Goal: Task Accomplishment & Management: Complete application form

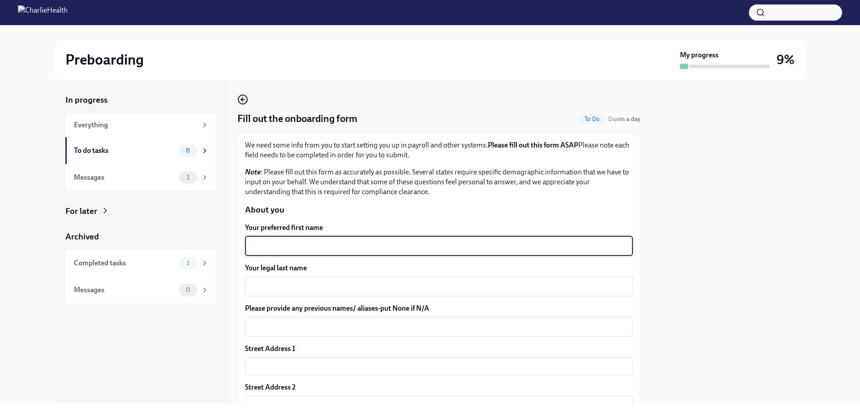
click at [368, 248] on textarea "Your preferred first name" at bounding box center [438, 246] width 377 height 11
type textarea "[PERSON_NAME]"
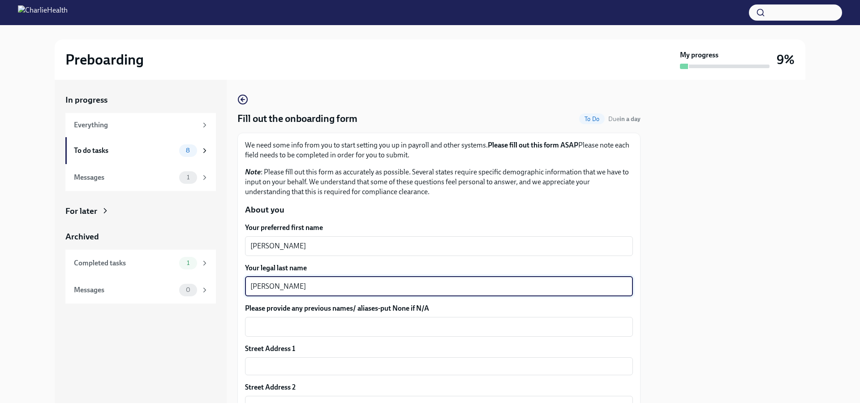
type textarea "[PERSON_NAME]"
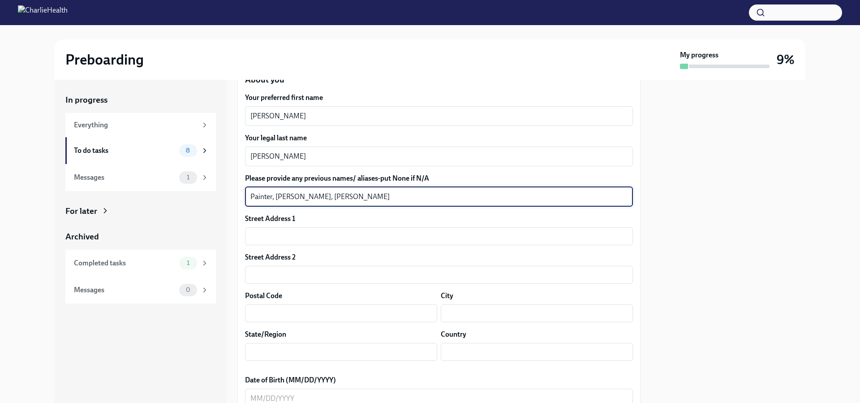
scroll to position [149, 0]
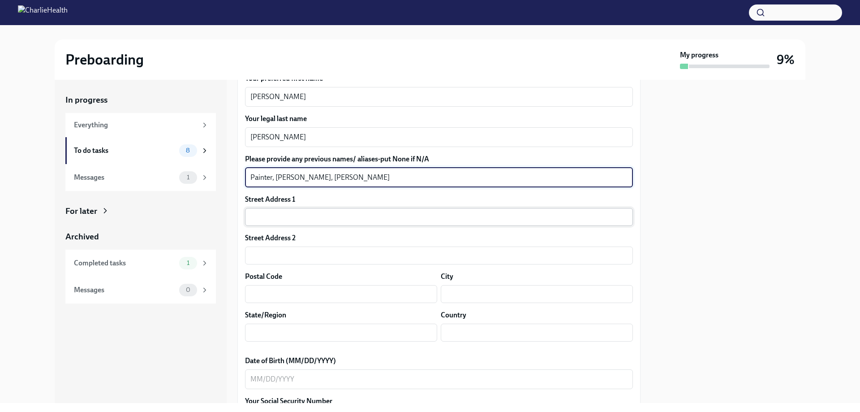
type textarea "Painter, [PERSON_NAME], [PERSON_NAME]"
click at [306, 215] on input "text" at bounding box center [439, 217] width 388 height 18
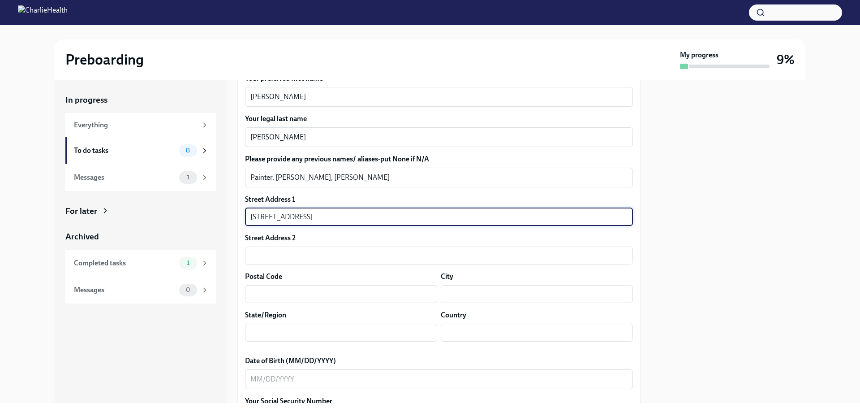
type input "[STREET_ADDRESS]"
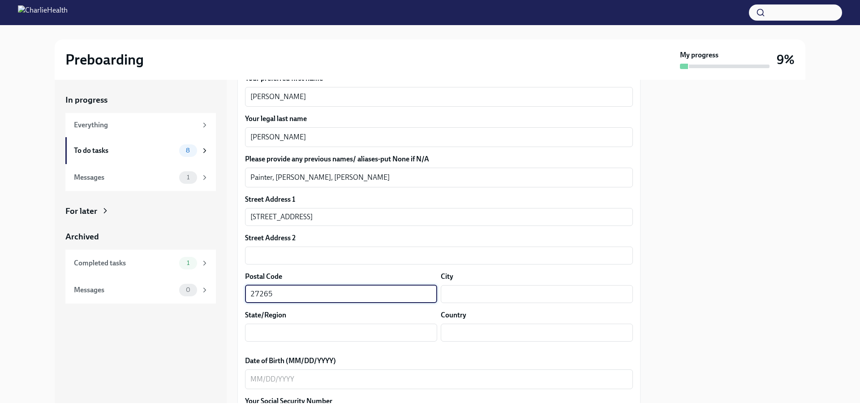
type input "27265"
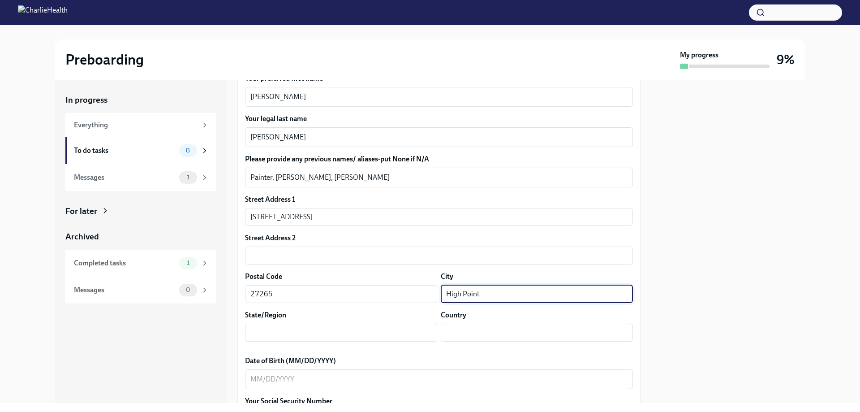
type input "High Point"
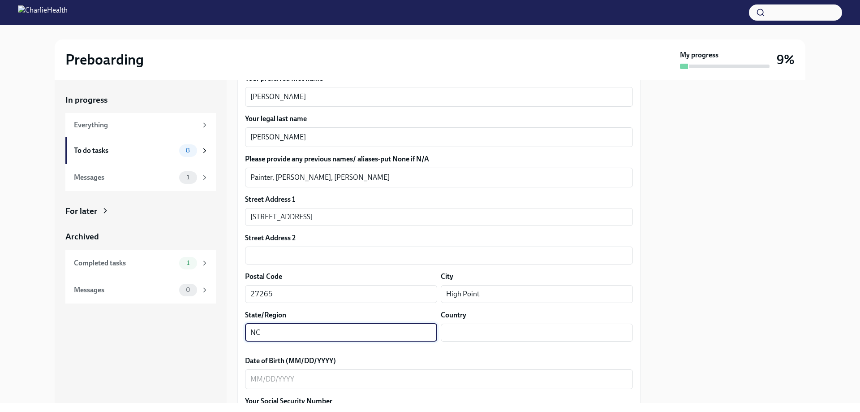
type input "NC"
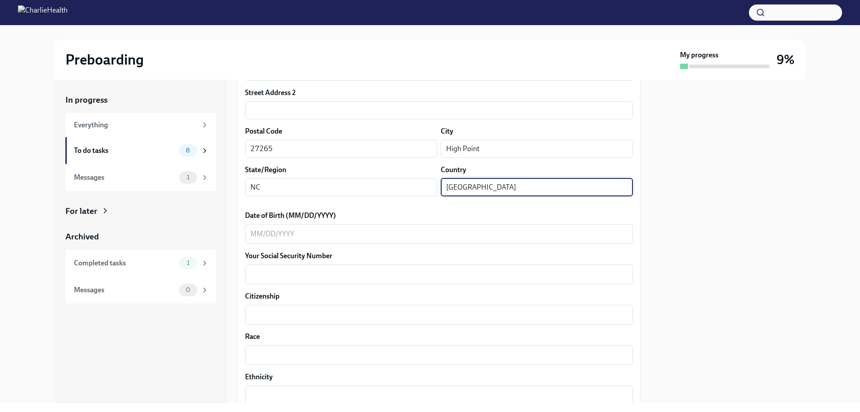
scroll to position [299, 0]
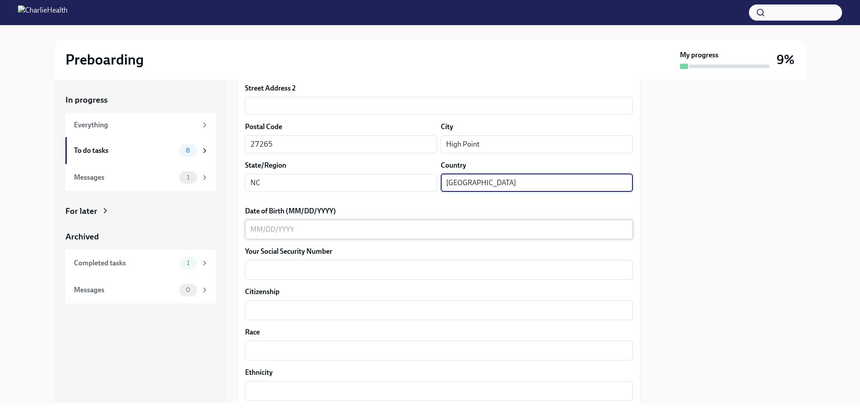
type input "[GEOGRAPHIC_DATA]"
click at [358, 233] on textarea "Date of Birth (MM/DD/YYYY)" at bounding box center [438, 229] width 377 height 11
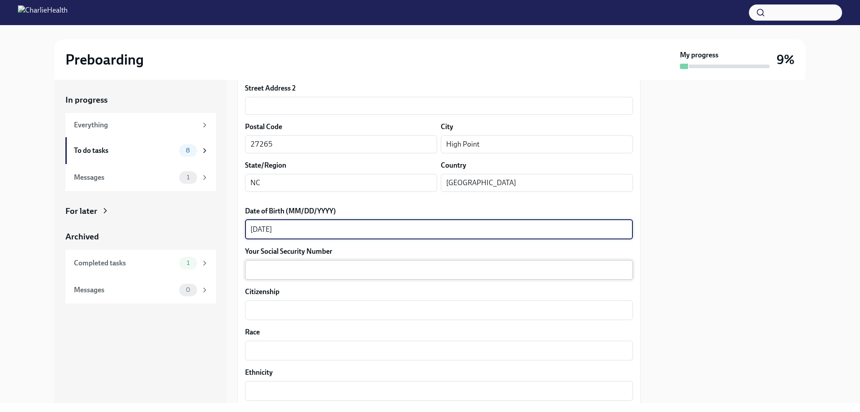
type textarea "[DATE]"
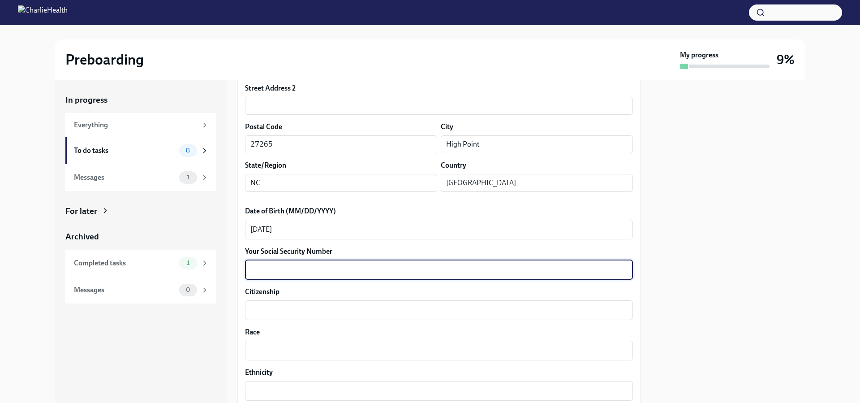
click at [291, 267] on textarea "Your Social Security Number" at bounding box center [438, 269] width 377 height 11
type textarea "284685704"
click at [305, 310] on textarea "Citizenship" at bounding box center [438, 310] width 377 height 11
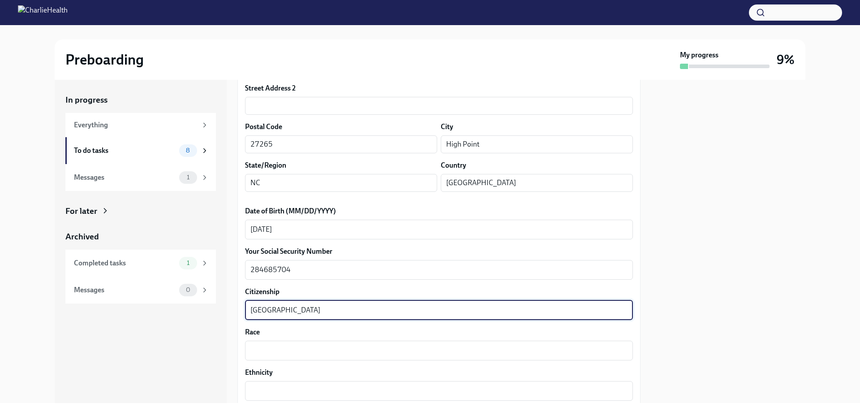
type textarea "[GEOGRAPHIC_DATA]"
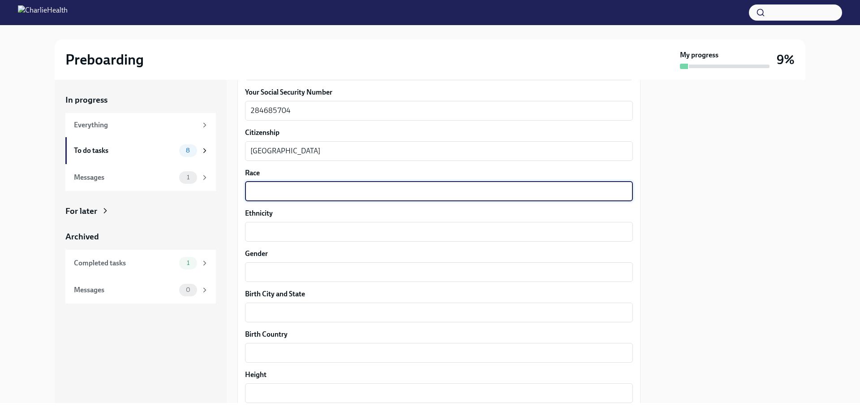
scroll to position [459, 0]
type textarea "Human"
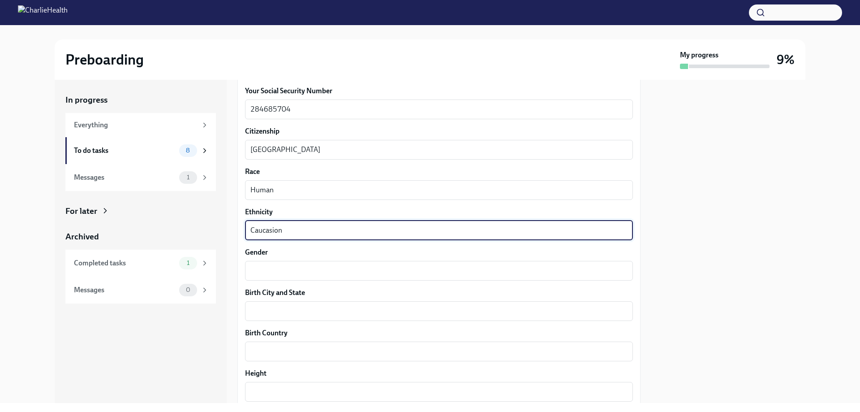
type textarea "Caucasion"
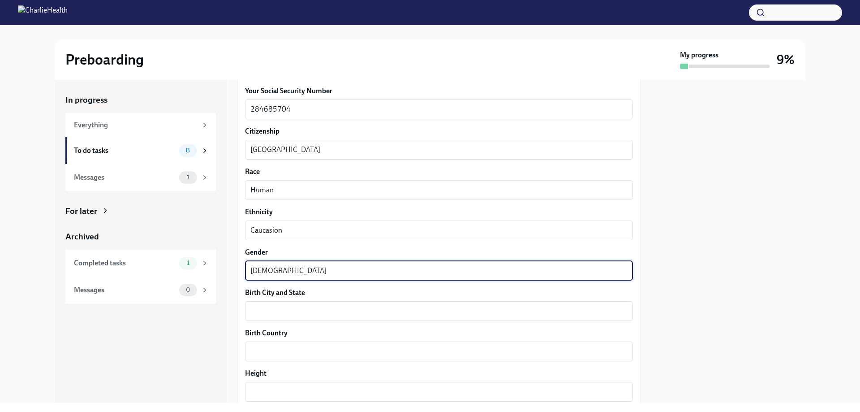
type textarea "[DEMOGRAPHIC_DATA]"
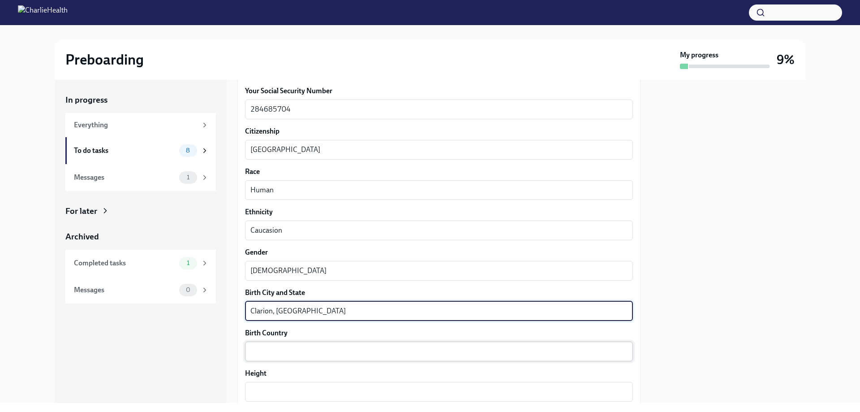
type textarea "Clarion, [GEOGRAPHIC_DATA]"
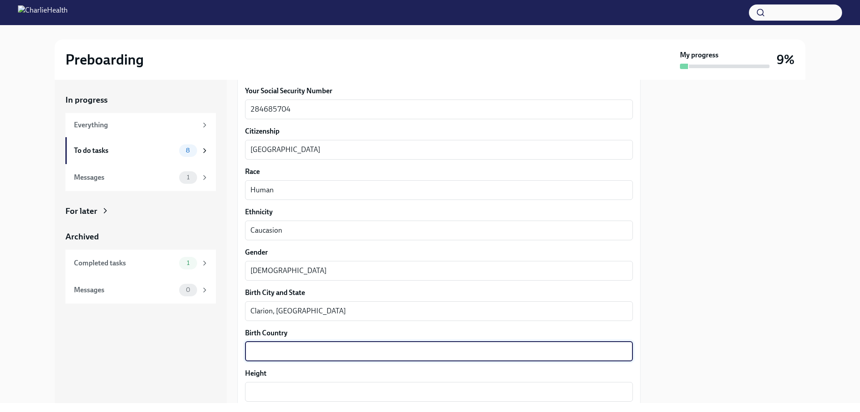
click at [407, 352] on textarea "Birth Country" at bounding box center [438, 351] width 377 height 11
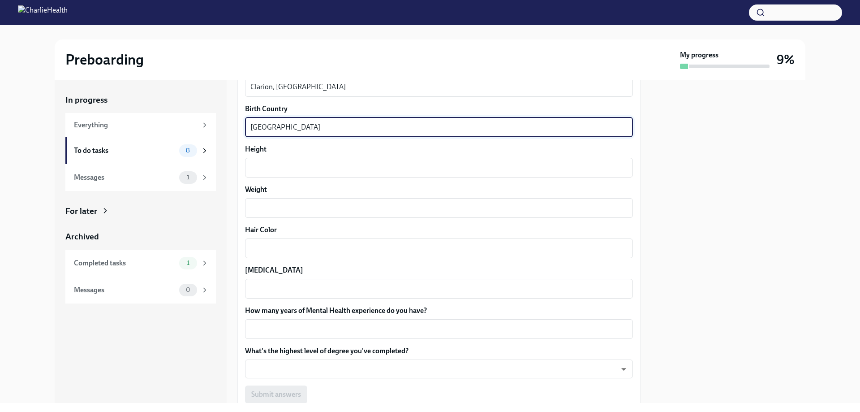
scroll to position [699, 0]
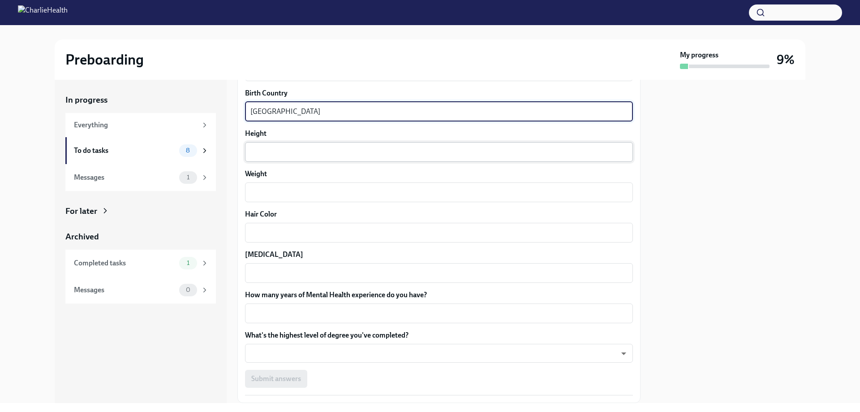
type textarea "[GEOGRAPHIC_DATA]"
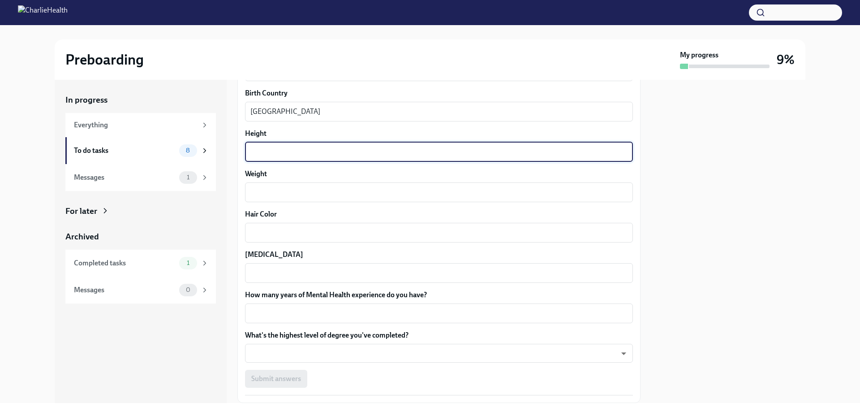
click at [355, 155] on textarea "Height" at bounding box center [438, 151] width 377 height 11
type textarea "5'5""
click at [318, 191] on textarea "Weight" at bounding box center [438, 192] width 377 height 11
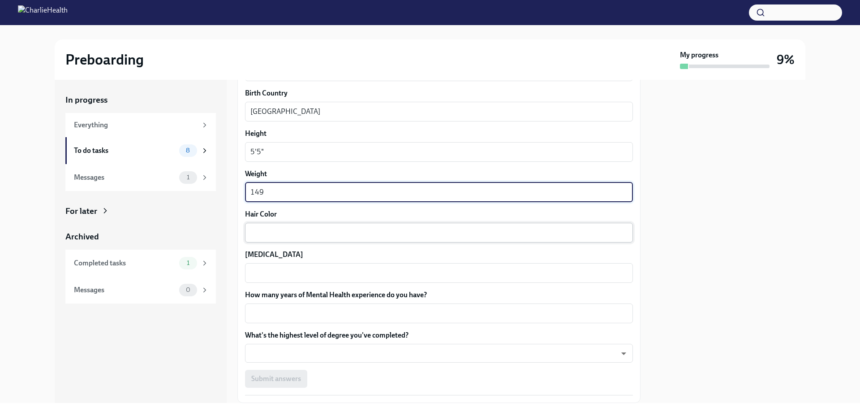
type textarea "149"
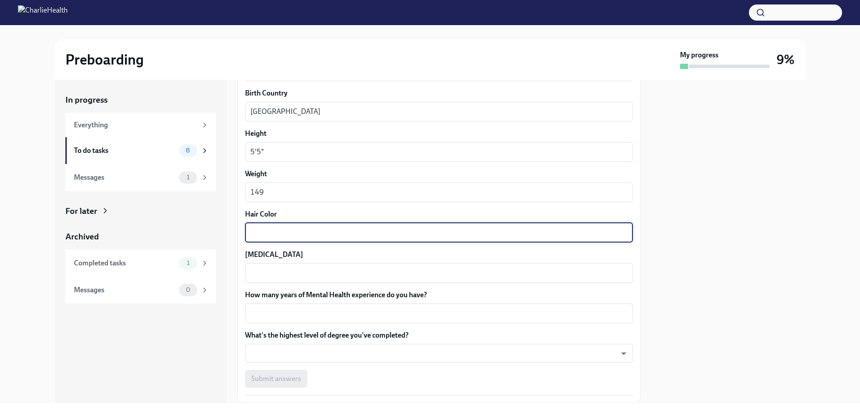
click at [325, 231] on textarea "Hair Color" at bounding box center [438, 232] width 377 height 11
type textarea "silver"
click at [320, 274] on textarea "[MEDICAL_DATA]" at bounding box center [438, 272] width 377 height 11
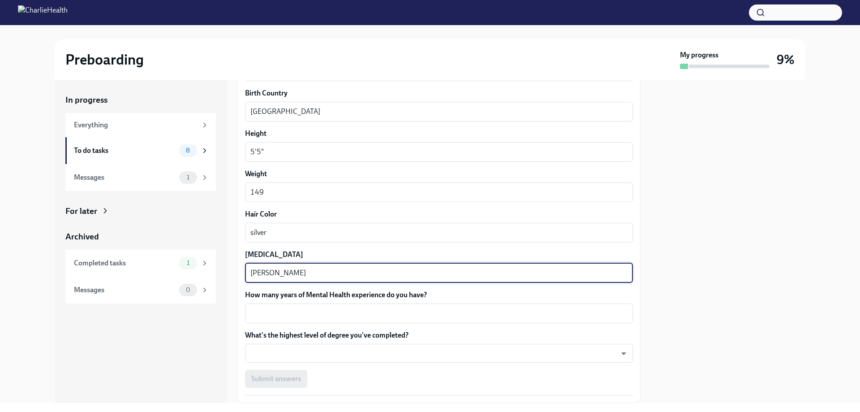
scroll to position [756, 0]
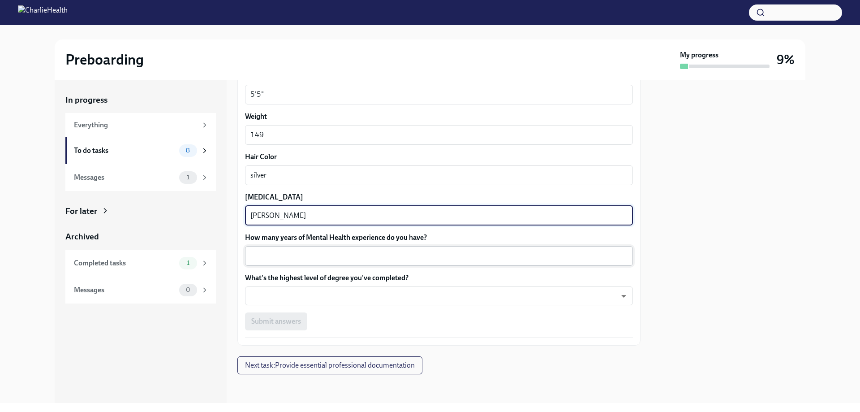
type textarea "[PERSON_NAME]"
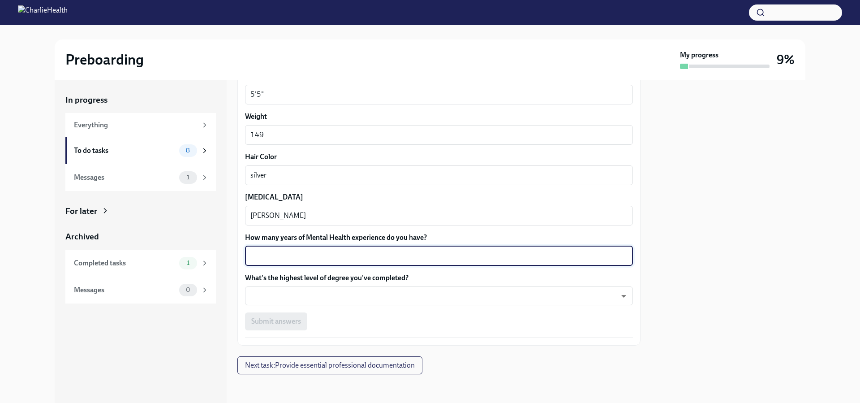
click at [306, 257] on textarea "How many years of Mental Health experience do you have?" at bounding box center [438, 255] width 377 height 11
type textarea "7"
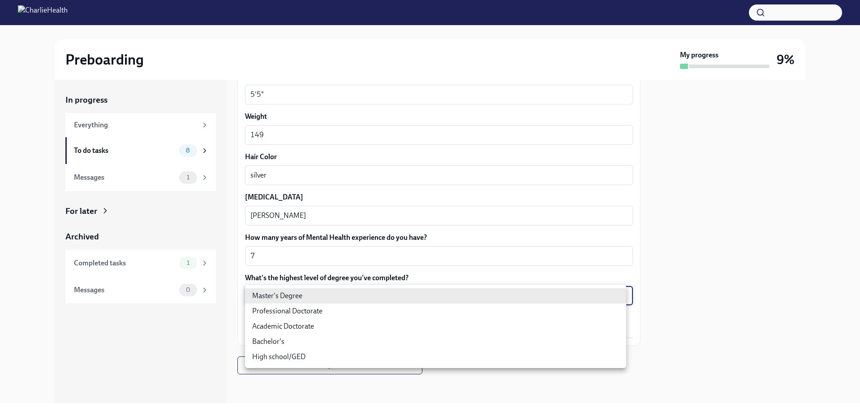
click at [323, 293] on body "Preboarding My progress 9% In progress Everything To do tasks 8 Messages 1 For …" at bounding box center [430, 206] width 860 height 412
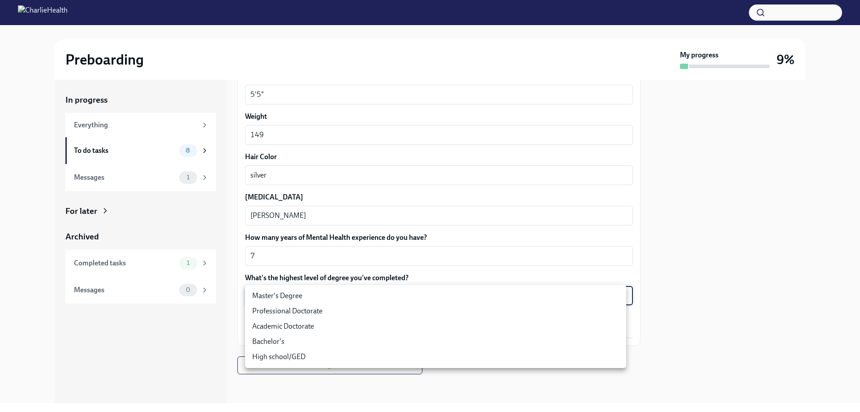
click at [292, 295] on li "Master's Degree" at bounding box center [435, 295] width 381 height 15
type input "2vBr-ghkD"
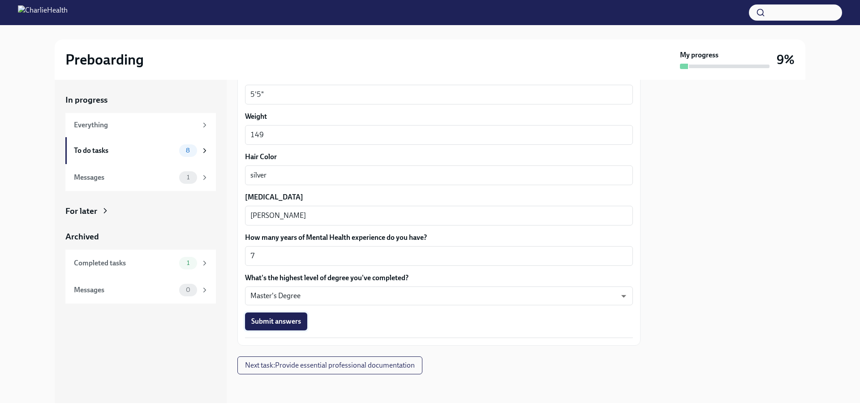
click at [279, 324] on span "Submit answers" at bounding box center [276, 321] width 50 height 9
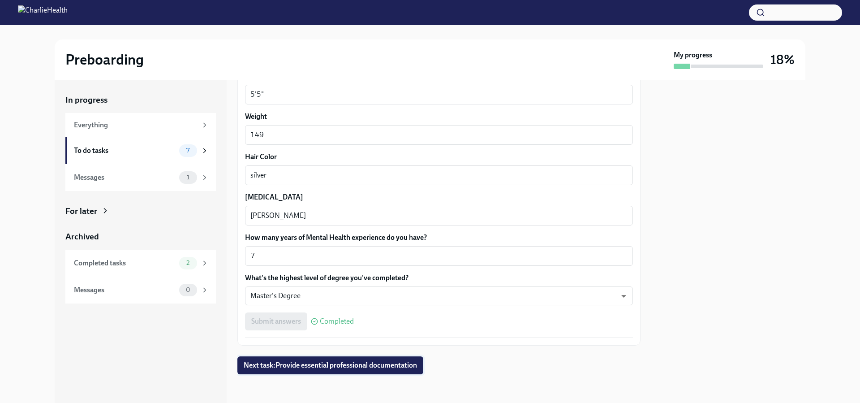
click at [323, 368] on span "Next task : Provide essential professional documentation" at bounding box center [330, 365] width 173 height 9
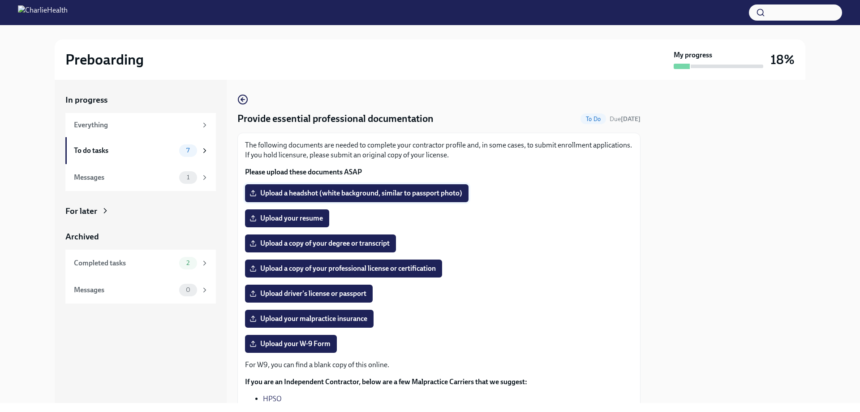
click at [379, 194] on span "Upload a headshot (white background, similar to passport photo)" at bounding box center [356, 193] width 211 height 9
click at [0, 0] on input "Upload a headshot (white background, similar to passport photo)" at bounding box center [0, 0] width 0 height 0
click at [289, 219] on span "Upload your resume" at bounding box center [287, 218] width 72 height 9
click at [0, 0] on input "Upload your resume" at bounding box center [0, 0] width 0 height 0
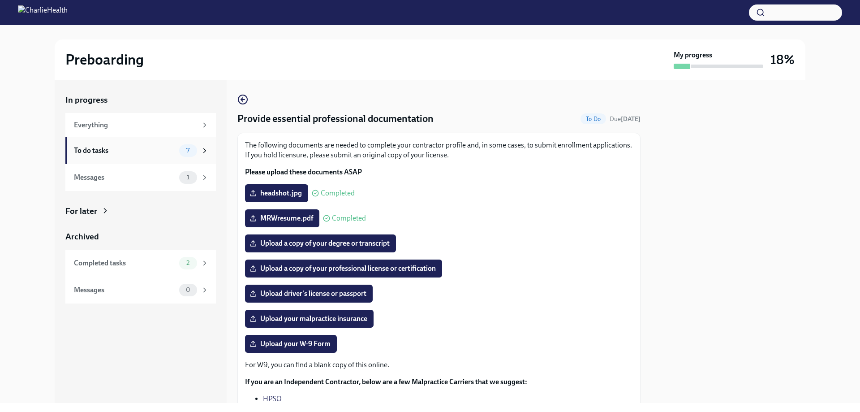
click at [100, 149] on div "To do tasks" at bounding box center [125, 151] width 102 height 10
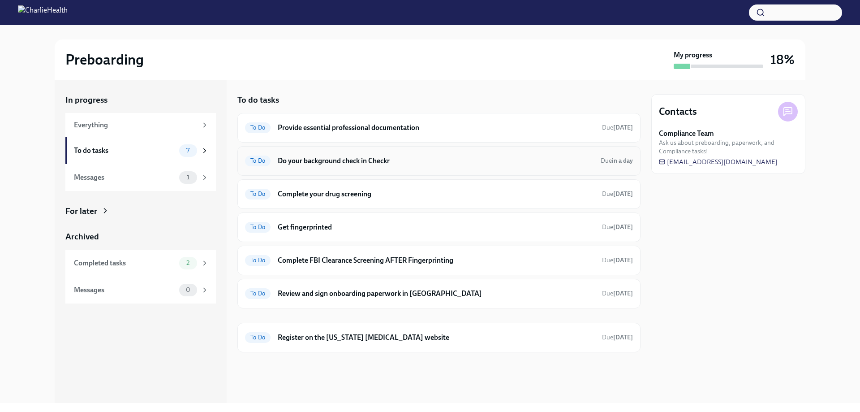
click at [321, 160] on h6 "Do your background check in Checkr" at bounding box center [436, 161] width 316 height 10
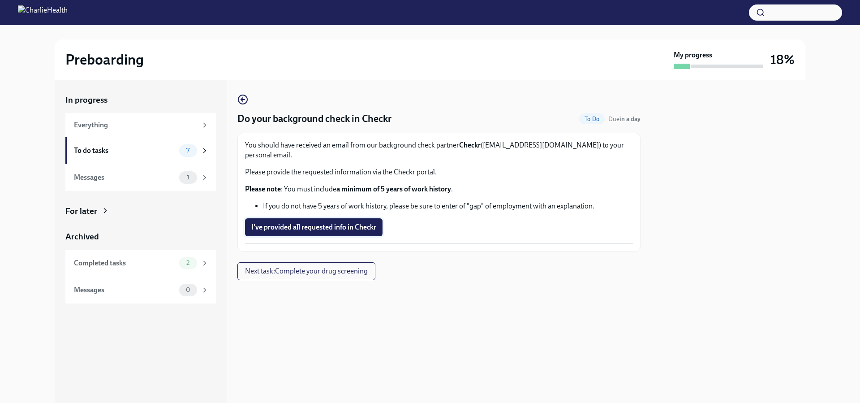
click at [308, 223] on span "I've provided all requested info in Checkr" at bounding box center [313, 227] width 125 height 9
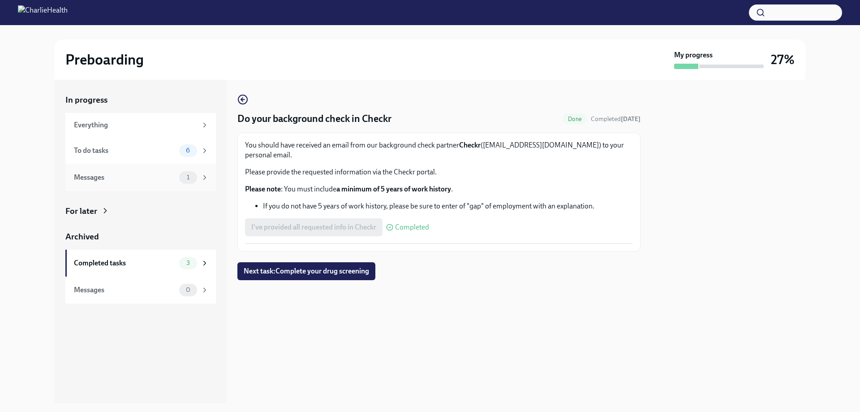
click at [185, 178] on span "1" at bounding box center [187, 177] width 13 height 7
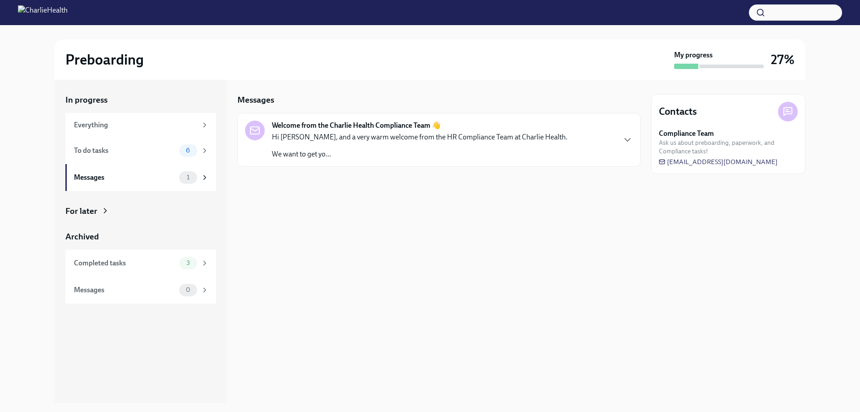
click at [378, 154] on p "We want to get yo..." at bounding box center [420, 154] width 296 height 10
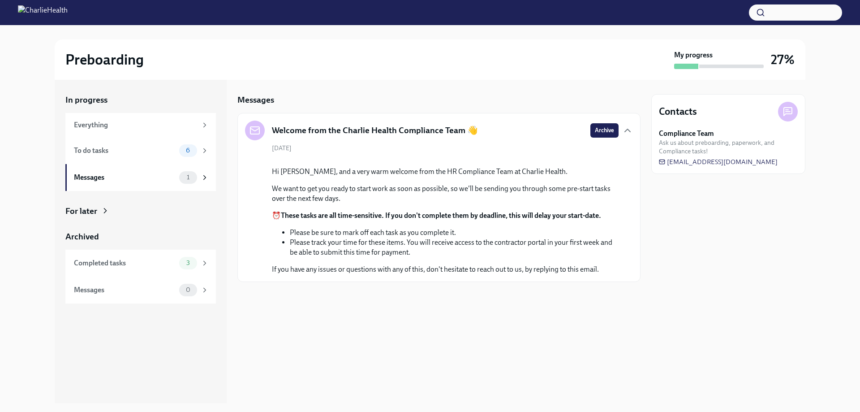
scroll to position [5, 0]
click at [493, 274] on div "Hi [PERSON_NAME], and a very warm welcome from the HR Compliance Team at Charli…" at bounding box center [445, 220] width 347 height 107
drag, startPoint x: 786, startPoint y: 159, endPoint x: 756, endPoint y: 165, distance: 30.6
click at [756, 165] on div "Compliance Team Ask us about preboarding, paperwork, and Compliance tasks! [EMA…" at bounding box center [728, 148] width 139 height 38
drag, startPoint x: 683, startPoint y: 162, endPoint x: 665, endPoint y: 336, distance: 175.6
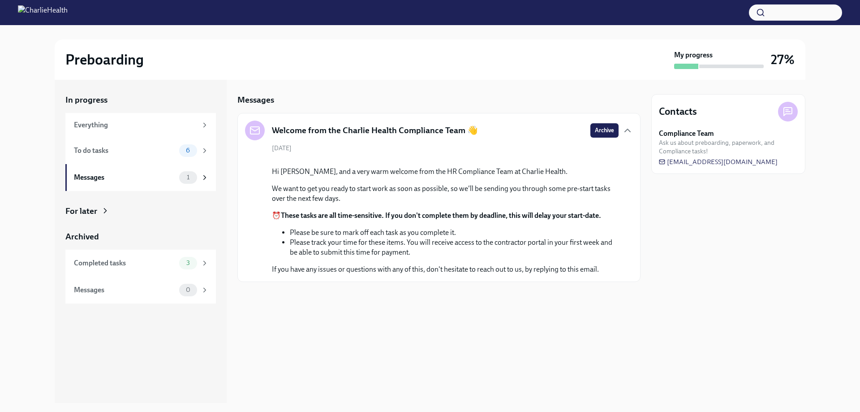
click at [665, 336] on div "Contacts Compliance Team Ask us about preboarding, paperwork, and Compliance ta…" at bounding box center [728, 241] width 154 height 323
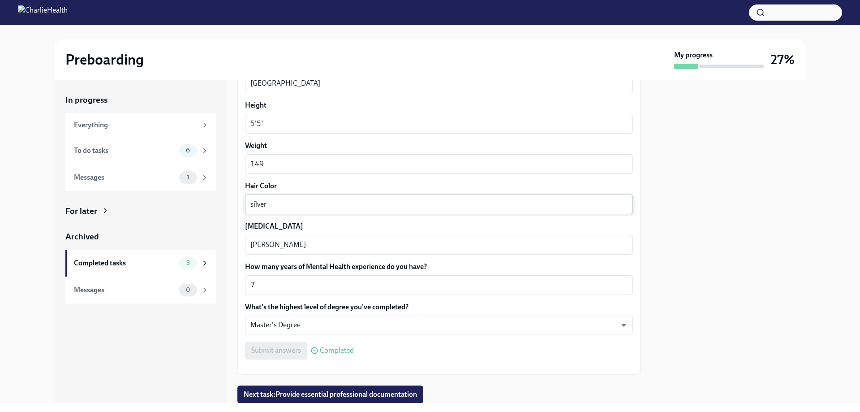
scroll to position [756, 0]
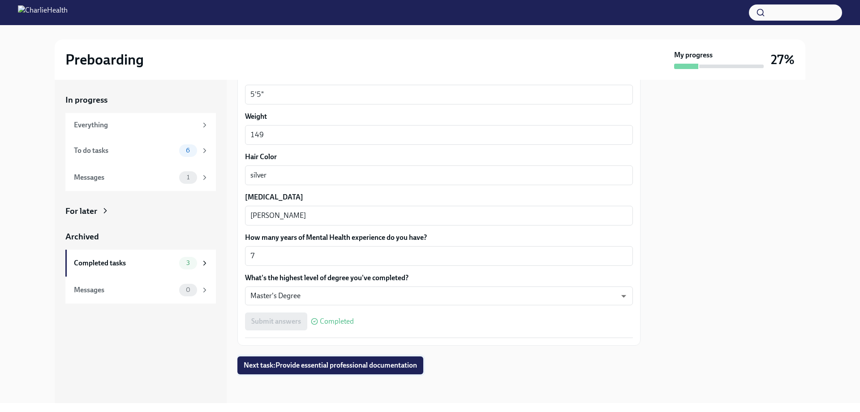
click at [332, 369] on span "Next task : Provide essential professional documentation" at bounding box center [330, 365] width 173 height 9
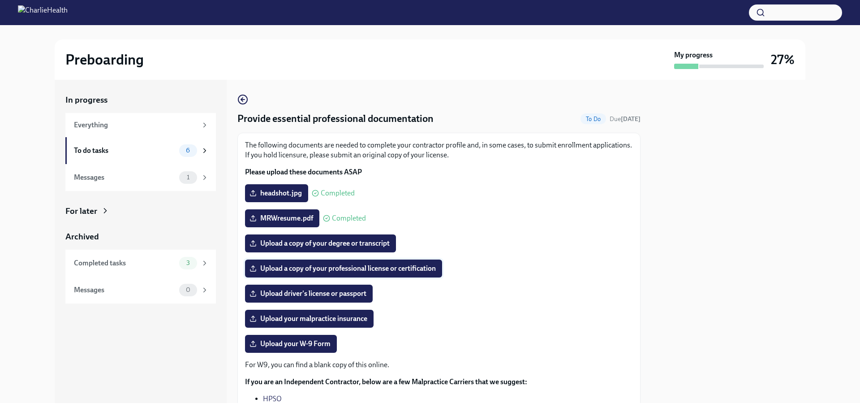
click at [344, 272] on span "Upload a copy of your professional license or certification" at bounding box center [343, 268] width 185 height 9
click at [0, 0] on input "Upload a copy of your professional license or certification" at bounding box center [0, 0] width 0 height 0
click at [253, 268] on line at bounding box center [253, 268] width 0 height 4
click at [0, 0] on input "__ North Carolina Social Work Certification and Licensure..." at bounding box center [0, 0] width 0 height 0
click at [251, 269] on icon at bounding box center [252, 268] width 7 height 7
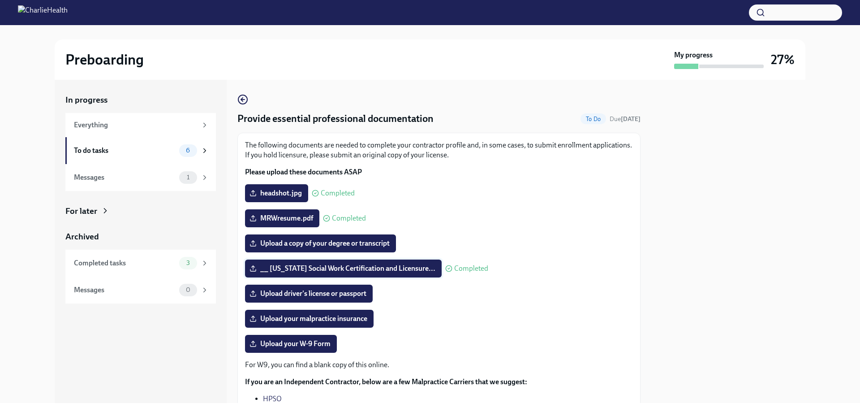
click at [0, 0] on input "__ North Carolina Social Work Certification and Licensure..." at bounding box center [0, 0] width 0 height 0
click at [253, 268] on line at bounding box center [253, 268] width 0 height 4
click at [0, 0] on input "CADC Certificate.pdf" at bounding box center [0, 0] width 0 height 0
